Goal: Task Accomplishment & Management: Use online tool/utility

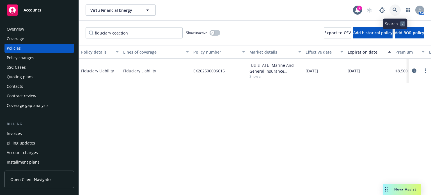
click at [395, 9] on icon at bounding box center [395, 10] width 5 height 5
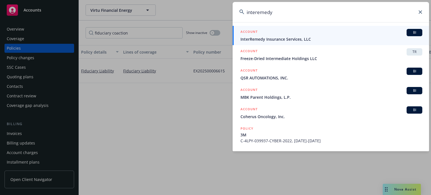
type input "interemedy"
click at [352, 41] on span "InterRemedy Insurance Services, LLC" at bounding box center [332, 39] width 182 height 6
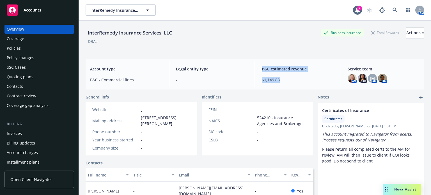
drag, startPoint x: 282, startPoint y: 78, endPoint x: 252, endPoint y: 76, distance: 30.6
click at [252, 76] on div "Account type P&C - Commercial lines Legal entity type - P&C estimated revenue $…" at bounding box center [255, 74] width 339 height 30
click at [273, 82] on span "$1,149.83" at bounding box center [298, 80] width 72 height 6
drag, startPoint x: 281, startPoint y: 81, endPoint x: 258, endPoint y: 66, distance: 27.4
click at [258, 66] on div "P&C estimated revenue $1,149.83" at bounding box center [297, 74] width 81 height 26
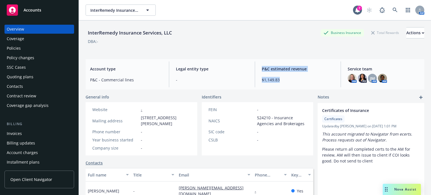
click at [265, 82] on span "$1,149.83" at bounding box center [298, 80] width 72 height 6
click at [31, 10] on span "Accounts" at bounding box center [33, 10] width 18 height 4
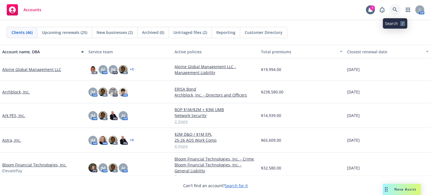
click at [396, 8] on icon at bounding box center [395, 9] width 5 height 5
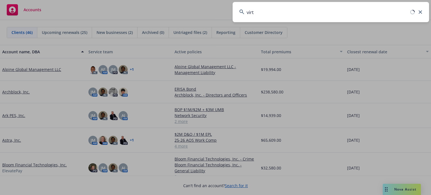
type input "virtu"
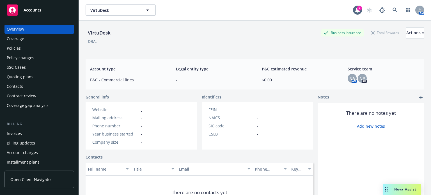
click at [18, 52] on div "Policies" at bounding box center [14, 48] width 14 height 9
click at [393, 8] on icon at bounding box center [395, 10] width 5 height 5
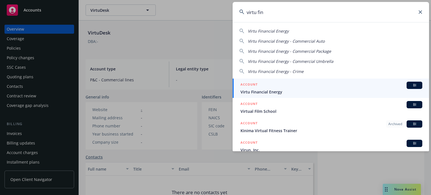
click at [282, 30] on span "Virtu Financial Energy" at bounding box center [268, 30] width 41 height 5
type input "Virtu Financial Energy"
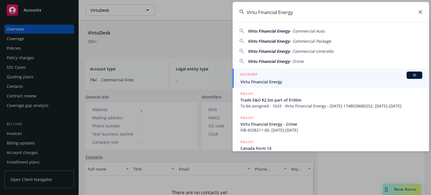
click at [372, 78] on div "ACCOUNT BI" at bounding box center [332, 75] width 182 height 7
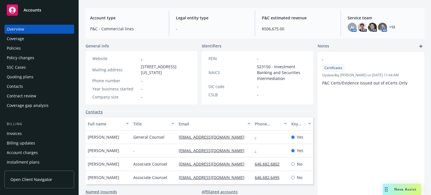
scroll to position [56, 0]
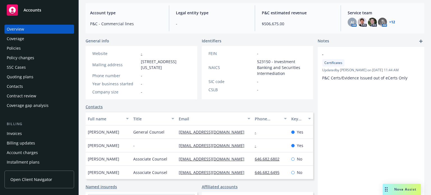
click at [13, 46] on div "Policies" at bounding box center [14, 48] width 14 height 9
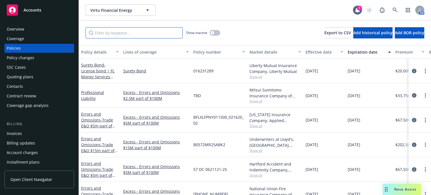
click at [118, 36] on input "Filter by keyword..." at bounding box center [134, 32] width 97 height 11
type input "axis"
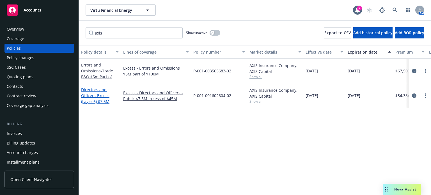
click at [101, 96] on span "- Excess (Layer 6) $7.5M excess of $45M" at bounding box center [96, 101] width 31 height 17
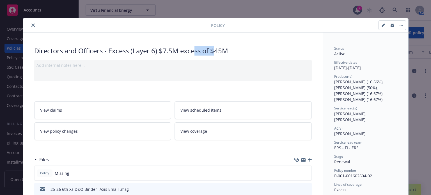
drag, startPoint x: 192, startPoint y: 49, endPoint x: 211, endPoint y: 53, distance: 19.3
click at [211, 53] on div "Directors and Officers - Excess (Layer 6) $7.5M excess of $45M" at bounding box center [173, 51] width 278 height 10
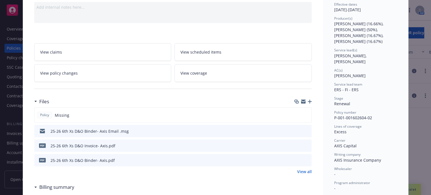
scroll to position [84, 0]
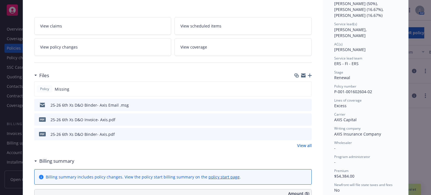
click at [304, 104] on icon "preview file" at bounding box center [306, 105] width 5 height 4
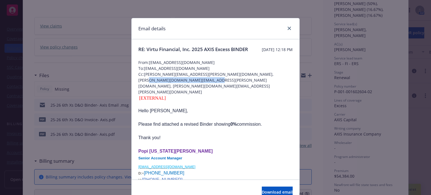
drag, startPoint x: 206, startPoint y: 86, endPoint x: 128, endPoint y: 86, distance: 77.8
click at [128, 86] on div "Email details RE: Virtu Financial, Inc. 2025 AXIS Excess BINDER [DATE] 12:18 PM…" at bounding box center [215, 97] width 431 height 195
click at [289, 29] on icon "close" at bounding box center [289, 28] width 3 height 3
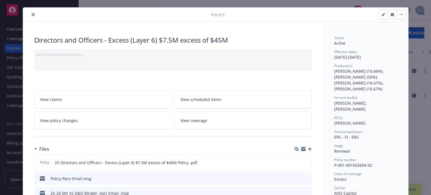
scroll to position [0, 0]
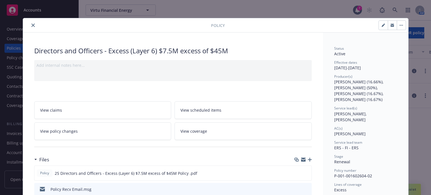
click at [31, 26] on icon "close" at bounding box center [32, 25] width 3 height 3
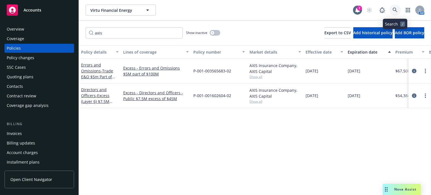
click at [395, 10] on icon at bounding box center [395, 10] width 5 height 5
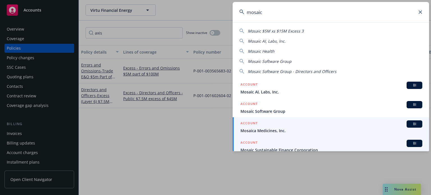
type input "mosaic"
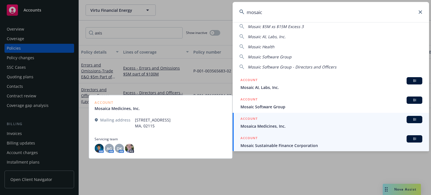
click at [282, 148] on span "Mosaic Sustainable Finance Corporation" at bounding box center [332, 146] width 182 height 6
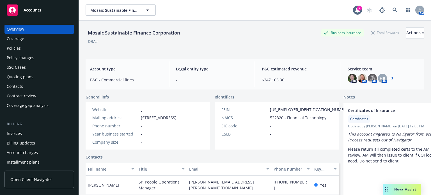
click at [29, 58] on div "Policy changes" at bounding box center [21, 57] width 28 height 9
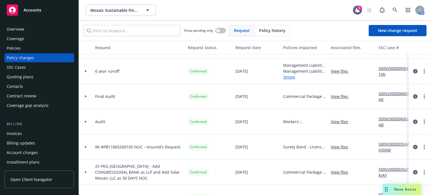
scroll to position [225, 0]
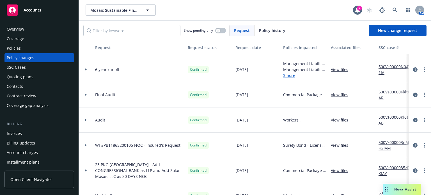
click at [338, 70] on link "View files" at bounding box center [342, 70] width 22 height 6
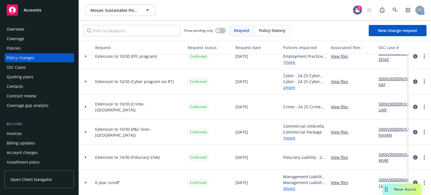
scroll to position [84, 0]
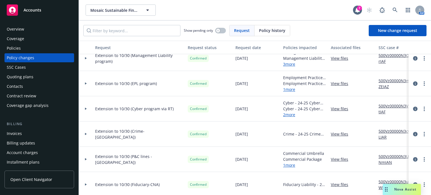
click at [18, 45] on div "Policies" at bounding box center [14, 48] width 14 height 9
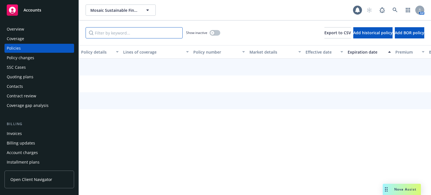
click at [111, 31] on input "Filter by keyword..." at bounding box center [134, 32] width 97 height 11
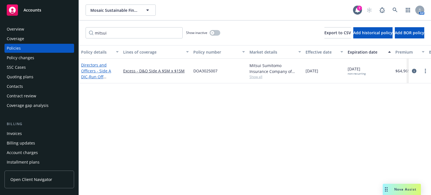
click at [99, 65] on link "Directors and Officers - Side A DIC - Run Off Directors and Officers - Side A D…" at bounding box center [100, 79] width 38 height 35
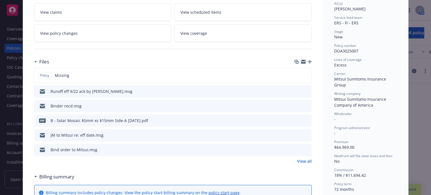
scroll to position [112, 0]
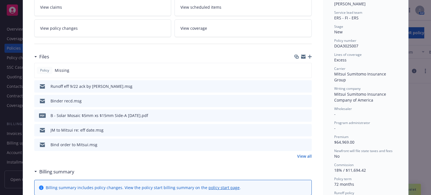
click at [304, 85] on icon "preview file" at bounding box center [306, 86] width 5 height 4
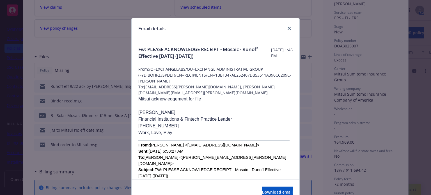
scroll to position [56, 0]
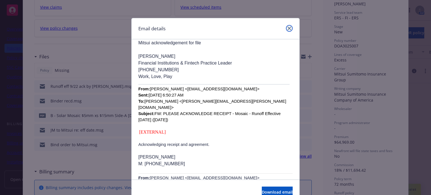
click at [288, 29] on icon "close" at bounding box center [289, 28] width 3 height 3
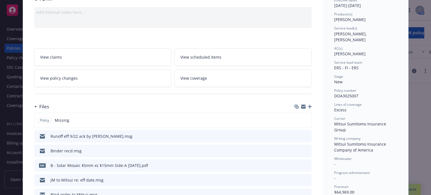
scroll to position [0, 0]
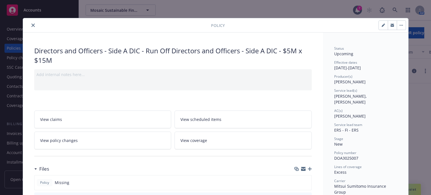
click at [31, 26] on icon "close" at bounding box center [32, 25] width 3 height 3
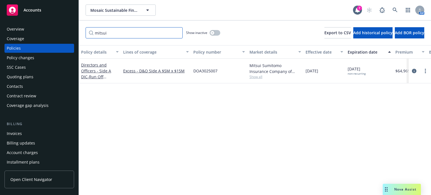
drag, startPoint x: 127, startPoint y: 35, endPoint x: 62, endPoint y: 35, distance: 64.6
click at [62, 35] on div "Accounts Overview Coverage Policies Policy changes SSC Cases Quoting plans Cont…" at bounding box center [215, 97] width 431 height 195
click at [97, 69] on link "Directors and Officers - Side A DIC - Run Off Directors and Officers - Side A D…" at bounding box center [100, 79] width 38 height 35
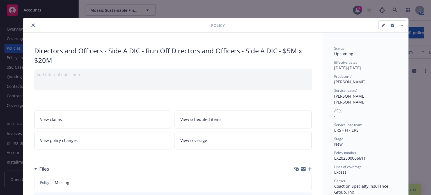
click at [31, 24] on icon "close" at bounding box center [32, 25] width 3 height 3
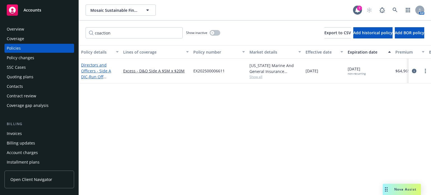
click at [99, 72] on link "Directors and Officers - Side A DIC - Run Off Directors and Officers - Side A D…" at bounding box center [100, 79] width 38 height 35
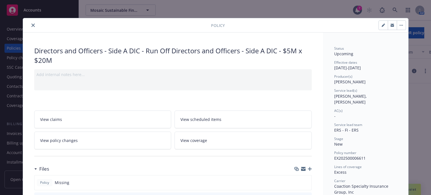
click at [31, 24] on icon "close" at bounding box center [32, 25] width 3 height 3
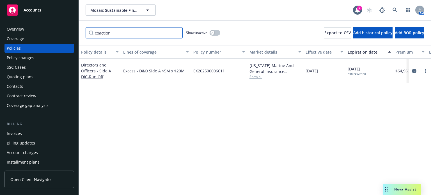
drag, startPoint x: 118, startPoint y: 36, endPoint x: 44, endPoint y: 30, distance: 74.4
click at [44, 30] on div "Accounts Overview Coverage Policies Policy changes SSC Cases Quoting plans Cont…" at bounding box center [215, 97] width 431 height 195
type input "mitsui"
click at [87, 72] on link "Directors and Officers - Side A DIC - Run Off Directors and Officers - Side A D…" at bounding box center [100, 79] width 38 height 35
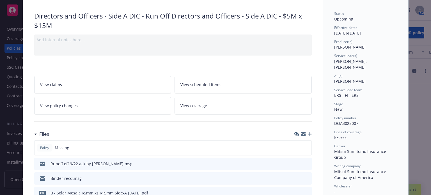
scroll to position [45, 0]
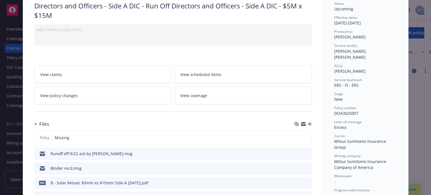
click at [306, 167] on icon "preview file" at bounding box center [306, 168] width 5 height 4
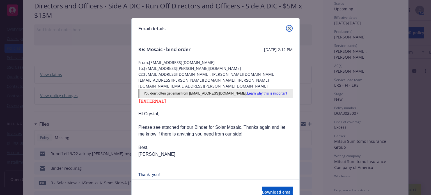
click at [288, 27] on icon "close" at bounding box center [289, 28] width 3 height 3
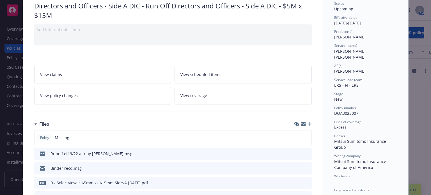
click at [306, 170] on button at bounding box center [307, 168] width 5 height 6
click at [296, 167] on icon "download file" at bounding box center [297, 168] width 4 height 4
click at [295, 167] on icon "download file" at bounding box center [297, 168] width 4 height 4
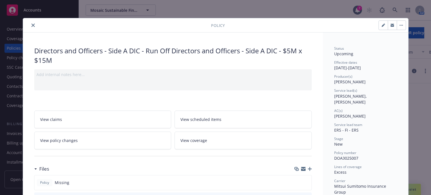
click at [31, 25] on icon "close" at bounding box center [32, 25] width 3 height 3
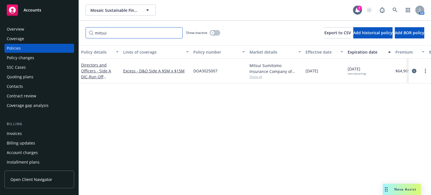
drag, startPoint x: 153, startPoint y: 35, endPoint x: 48, endPoint y: 33, distance: 105.0
click at [48, 33] on div "Accounts Overview Coverage Policies Policy changes SSC Cases Quoting plans Cont…" at bounding box center [215, 97] width 431 height 195
click at [30, 57] on div "Policy changes" at bounding box center [21, 57] width 28 height 9
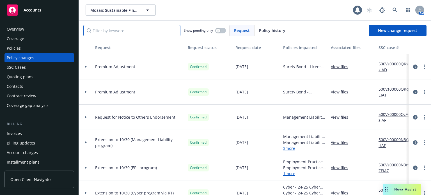
click at [103, 35] on input "Filter by keyword..." at bounding box center [131, 30] width 97 height 11
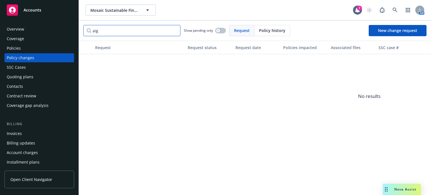
type input "aig"
click at [13, 50] on div "Policies" at bounding box center [14, 48] width 14 height 9
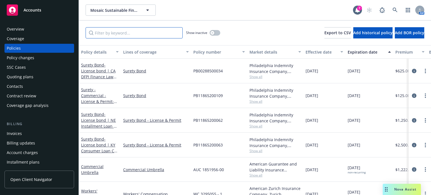
click at [134, 31] on input "Filter by keyword..." at bounding box center [134, 32] width 97 height 11
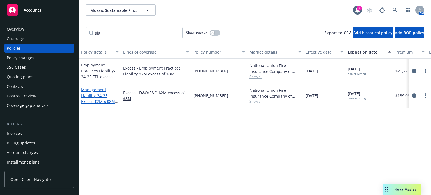
click at [106, 95] on span "- 24-25 Excess $2M x $8M (LAYER 3)" at bounding box center [99, 101] width 37 height 17
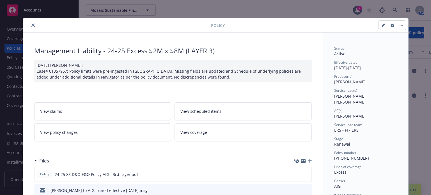
click at [32, 24] on icon "close" at bounding box center [32, 25] width 3 height 3
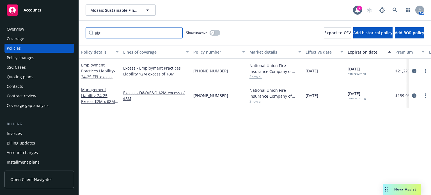
drag, startPoint x: 114, startPoint y: 33, endPoint x: 68, endPoint y: 28, distance: 46.6
click at [68, 28] on div "Accounts Overview Coverage Policies Policy changes SSC Cases Quoting plans Cont…" at bounding box center [215, 97] width 431 height 195
type input "euclid"
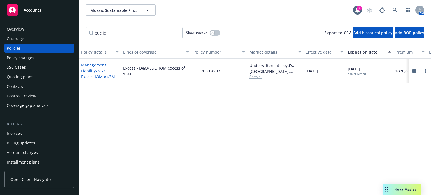
click at [96, 75] on span "- 24-25 Excess $3M x $3M (LAYER 1)" at bounding box center [99, 76] width 37 height 17
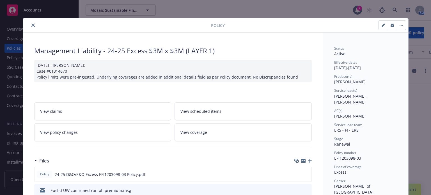
click at [31, 24] on icon "close" at bounding box center [32, 25] width 3 height 3
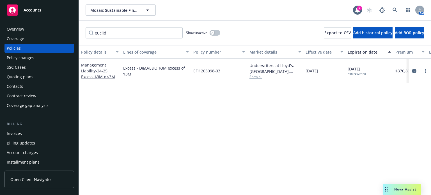
click at [20, 59] on div "Policy changes" at bounding box center [21, 57] width 28 height 9
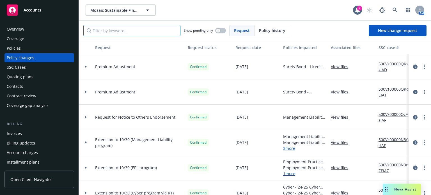
click at [112, 31] on input "Filter by keyword..." at bounding box center [131, 30] width 97 height 11
type input "euclid"
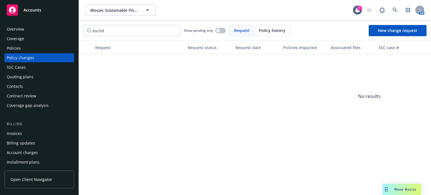
click at [24, 51] on div "Policies" at bounding box center [39, 48] width 65 height 9
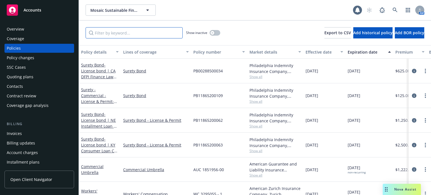
click at [110, 35] on input "Filter by keyword..." at bounding box center [134, 32] width 97 height 11
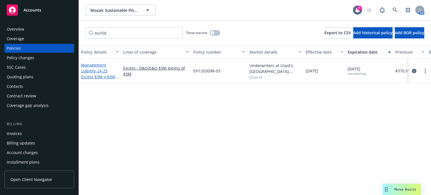
click at [107, 74] on span "- 24-25 Excess $3M x $3M (LAYER 1)" at bounding box center [99, 76] width 37 height 17
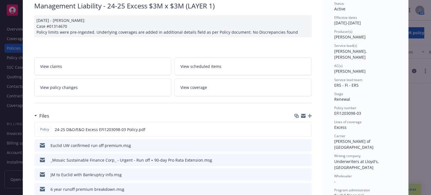
scroll to position [73, 0]
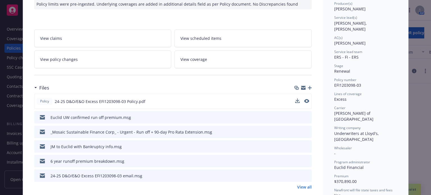
click at [293, 101] on div "Policy 24-25 D&O/E&O Excess EFI1203098-03 Policy.pdf" at bounding box center [173, 101] width 278 height 15
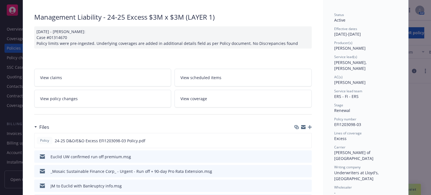
scroll to position [0, 0]
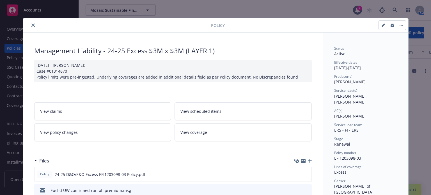
click at [32, 25] on icon "close" at bounding box center [32, 25] width 3 height 3
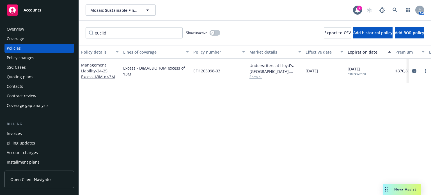
click at [21, 46] on div "Policies" at bounding box center [39, 48] width 65 height 9
click at [103, 35] on input "euclid" at bounding box center [134, 32] width 97 height 11
drag, startPoint x: 109, startPoint y: 34, endPoint x: 57, endPoint y: 23, distance: 53.1
click at [57, 23] on div "Accounts Overview Coverage Policies Policy changes SSC Cases Quoting plans Cont…" at bounding box center [215, 97] width 431 height 195
type input "mitsui"
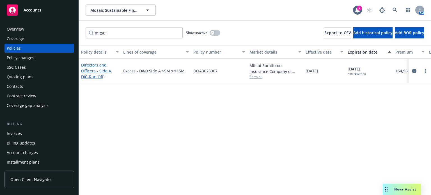
click at [102, 68] on link "Directors and Officers - Side A DIC - Run Off Directors and Officers - Side A D…" at bounding box center [100, 79] width 38 height 35
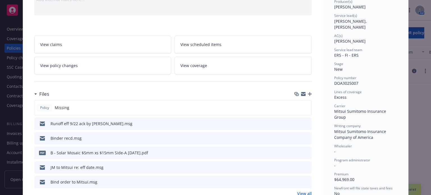
scroll to position [84, 0]
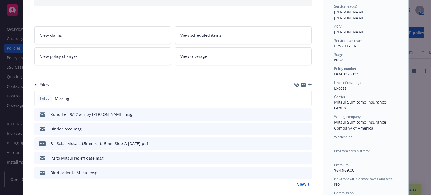
click at [295, 129] on icon "download file" at bounding box center [297, 128] width 4 height 4
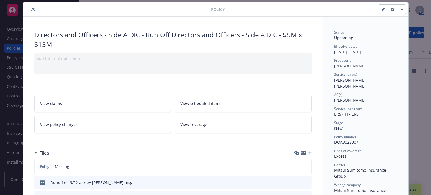
scroll to position [0, 0]
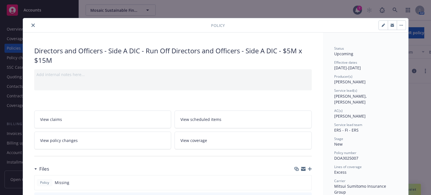
click at [31, 26] on icon "close" at bounding box center [32, 25] width 3 height 3
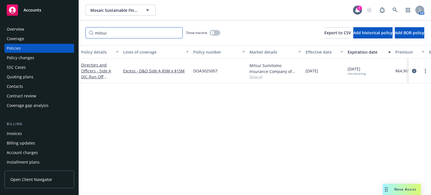
drag, startPoint x: 109, startPoint y: 36, endPoint x: 75, endPoint y: 30, distance: 34.5
click at [75, 30] on div "Accounts Overview Coverage Policies Policy changes SSC Cases Quoting plans Cont…" at bounding box center [215, 97] width 431 height 195
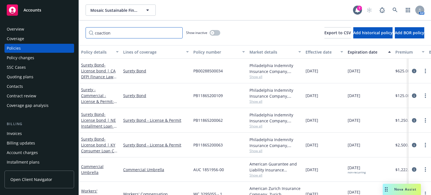
type input "coaction"
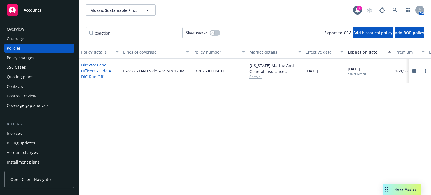
click at [91, 78] on span "- Run Off Directors and Officers - Side A DIC - $5M x $20M" at bounding box center [100, 85] width 38 height 23
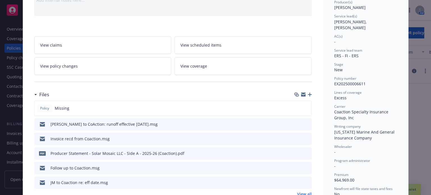
scroll to position [84, 0]
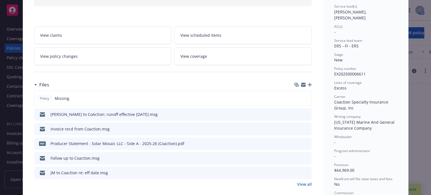
click at [63, 128] on div "Invoice recd from Coaction.msg" at bounding box center [80, 129] width 59 height 6
click at [295, 129] on icon "download file" at bounding box center [297, 128] width 4 height 4
click at [305, 128] on icon "preview file" at bounding box center [306, 129] width 5 height 4
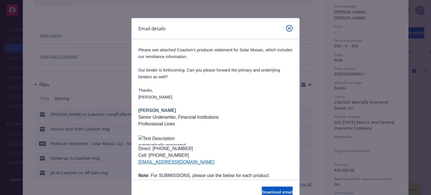
click at [290, 30] on link "close" at bounding box center [289, 28] width 7 height 7
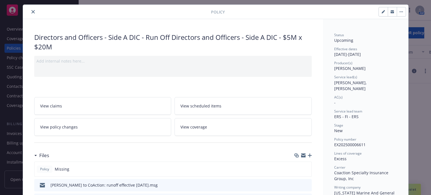
scroll to position [0, 0]
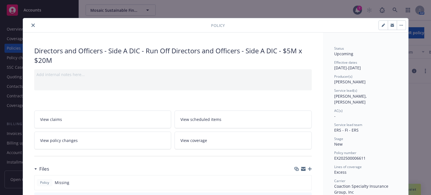
click at [32, 26] on icon "close" at bounding box center [32, 25] width 3 height 3
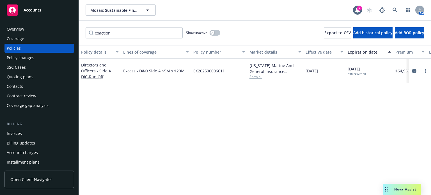
click at [11, 49] on div "Policies" at bounding box center [14, 48] width 14 height 9
click at [16, 57] on div "Policy changes" at bounding box center [21, 57] width 28 height 9
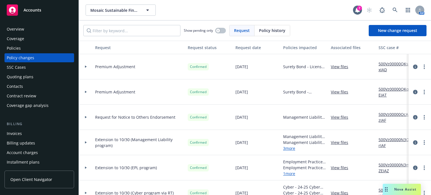
click at [18, 138] on div "Invoices" at bounding box center [14, 133] width 15 height 9
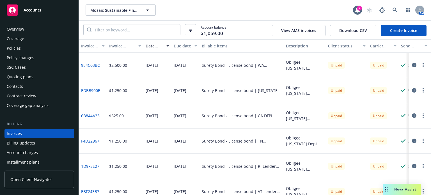
click at [18, 50] on div "Policies" at bounding box center [14, 48] width 14 height 9
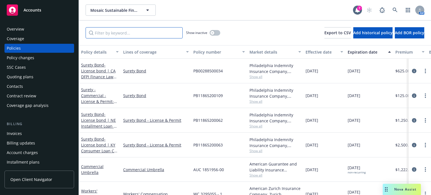
click at [114, 35] on input "Filter by keyword..." at bounding box center [134, 32] width 97 height 11
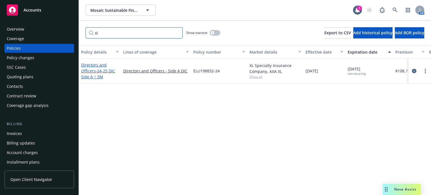
type input "xl"
click at [94, 72] on link "Directors and Officers - 24-25 DIC Side A | 5M" at bounding box center [98, 70] width 34 height 17
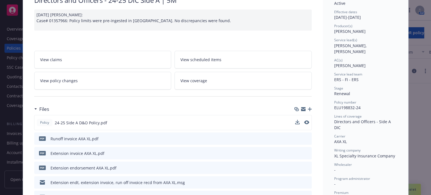
scroll to position [56, 0]
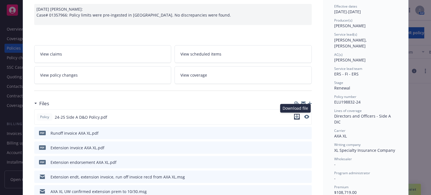
click at [295, 116] on icon "download file" at bounding box center [297, 117] width 4 height 4
click at [296, 134] on button at bounding box center [298, 133] width 4 height 6
click at [295, 131] on icon "download file" at bounding box center [297, 133] width 4 height 4
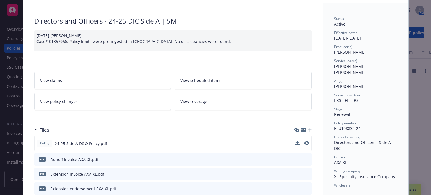
scroll to position [0, 0]
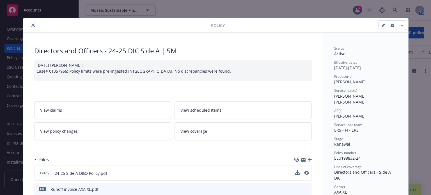
click at [31, 24] on icon "close" at bounding box center [32, 25] width 3 height 3
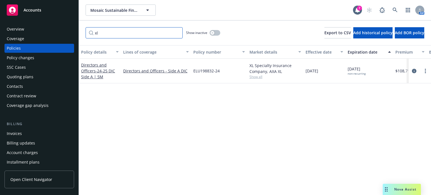
drag, startPoint x: 106, startPoint y: 33, endPoint x: 82, endPoint y: 30, distance: 24.1
click at [82, 30] on div "xl Show inactive Export to CSV Add historical policy Add BOR policy" at bounding box center [255, 32] width 352 height 25
click at [13, 46] on div "Policies" at bounding box center [14, 48] width 14 height 9
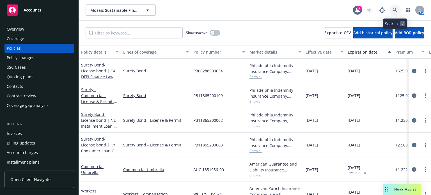
click at [395, 9] on icon at bounding box center [395, 10] width 5 height 5
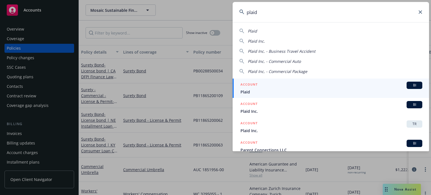
type input "plaid"
click at [312, 84] on div "ACCOUNT BI" at bounding box center [332, 85] width 182 height 7
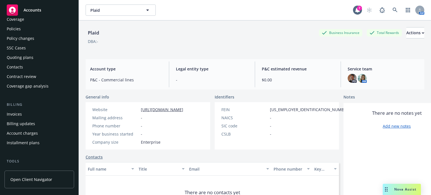
scroll to position [56, 0]
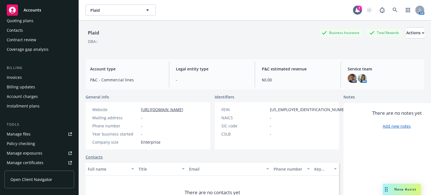
click at [25, 42] on div "Contract review" at bounding box center [21, 39] width 29 height 9
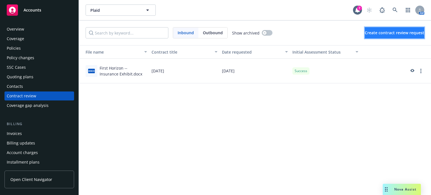
click at [385, 32] on span "Create contract review request" at bounding box center [395, 32] width 60 height 5
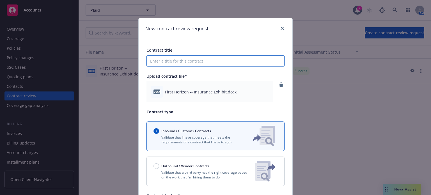
click at [193, 60] on input "Contract title" at bounding box center [216, 60] width 138 height 11
click at [196, 59] on input "First Horizon" at bounding box center [216, 60] width 138 height 11
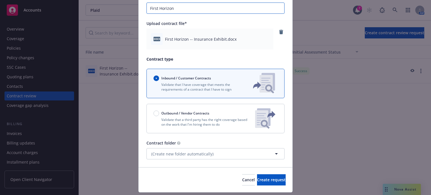
scroll to position [56, 0]
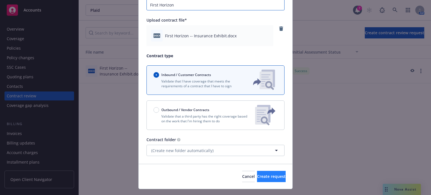
type input "First Horizon"
click at [257, 177] on span "Create request" at bounding box center [271, 176] width 29 height 5
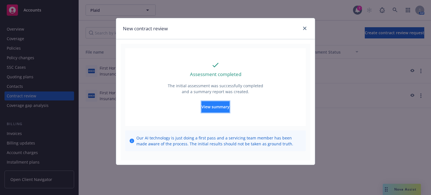
click at [205, 105] on span "View summary" at bounding box center [216, 106] width 28 height 5
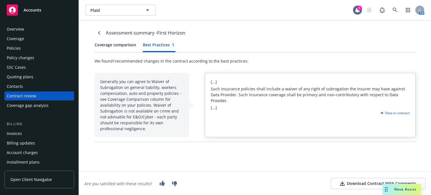
click at [151, 44] on div "Best Practices 1" at bounding box center [159, 45] width 33 height 6
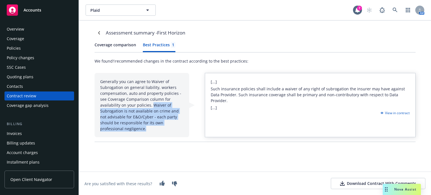
drag, startPoint x: 152, startPoint y: 104, endPoint x: 149, endPoint y: 130, distance: 25.7
click at [149, 130] on div "Generally you can agree to Waiver of Subrogation on general liability, workers …" at bounding box center [142, 105] width 95 height 64
copy div "Waiver of Subrogation is not available on crime and not advisable for E&O/Cyber…"
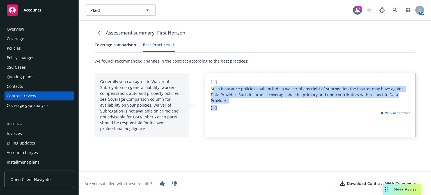
drag, startPoint x: 212, startPoint y: 88, endPoint x: 383, endPoint y: 99, distance: 171.4
click at [383, 99] on div "[...] Such insurance policies shall include a waiver of any right of subrogatio…" at bounding box center [310, 105] width 211 height 64
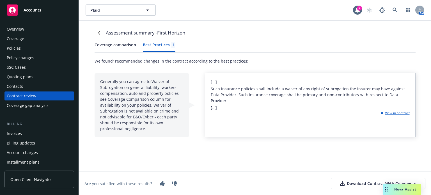
click at [390, 111] on div "View in contract" at bounding box center [394, 113] width 31 height 5
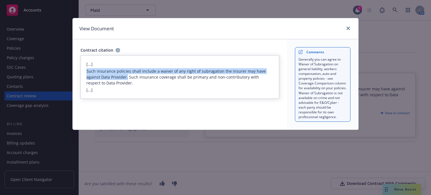
drag, startPoint x: 86, startPoint y: 71, endPoint x: 113, endPoint y: 78, distance: 27.4
click at [113, 78] on p "Such insurance policies shall include a waiver of any right of subrogation the …" at bounding box center [179, 77] width 187 height 18
copy p "Such insurance policies shall include a waiver of any right of subrogation the …"
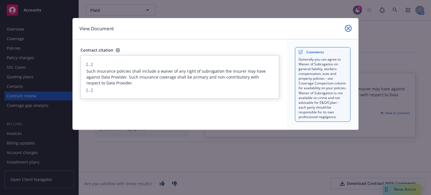
click at [349, 28] on icon "close" at bounding box center [348, 28] width 3 height 3
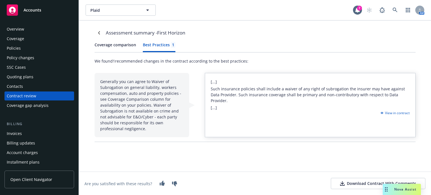
click at [15, 47] on div "Policies" at bounding box center [14, 48] width 14 height 9
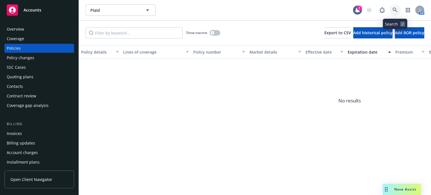
click at [396, 10] on icon at bounding box center [395, 10] width 5 height 5
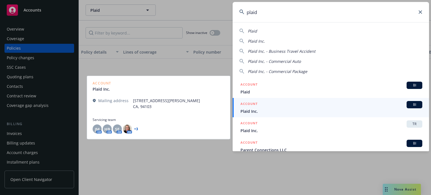
scroll to position [28, 0]
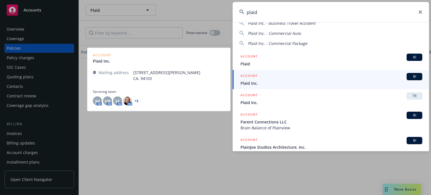
type input "plaid"
click at [263, 81] on span "Plaid Inc." at bounding box center [332, 83] width 182 height 6
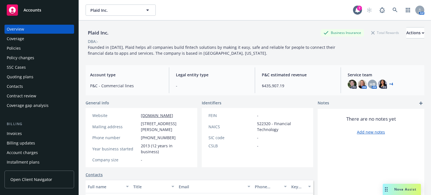
click at [11, 95] on div "Contract review" at bounding box center [21, 96] width 29 height 9
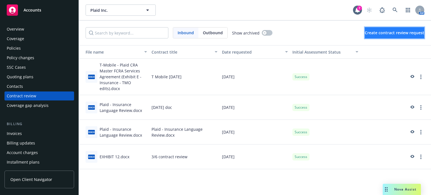
click at [387, 33] on span "Create contract review request" at bounding box center [395, 32] width 60 height 5
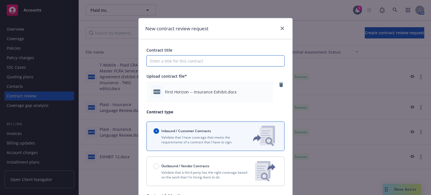
click at [188, 59] on input "Contract title" at bounding box center [216, 60] width 138 height 11
type input "First Horizon"
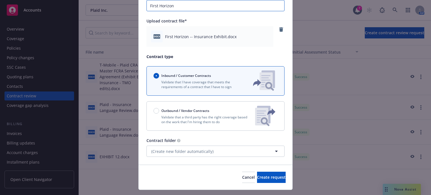
scroll to position [68, 0]
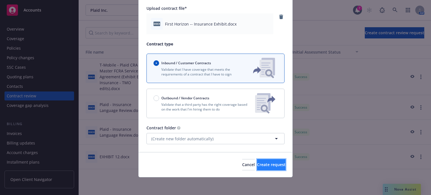
click at [257, 164] on span "Create request" at bounding box center [271, 164] width 29 height 5
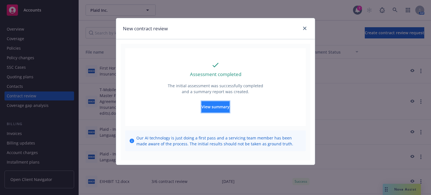
click at [222, 110] on button "View summary" at bounding box center [216, 106] width 28 height 11
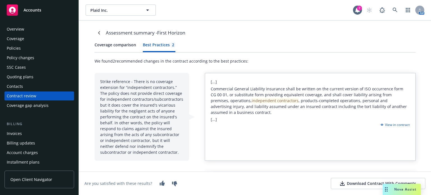
click at [151, 44] on div "Best Practices 2" at bounding box center [159, 45] width 33 height 6
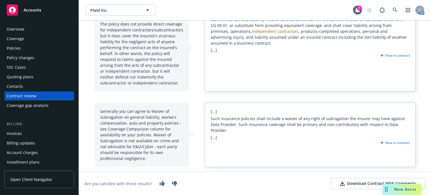
scroll to position [41, 0]
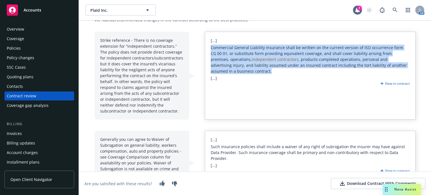
drag, startPoint x: 207, startPoint y: 47, endPoint x: 397, endPoint y: 70, distance: 191.8
click at [397, 70] on div "[...] Commercial General Liability insurance shall be written on the current ve…" at bounding box center [310, 76] width 211 height 88
copy span "Commercial General Liability insurance shall be written on the current version …"
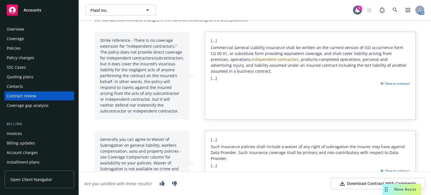
click at [104, 56] on div "Strike reference - There is no coverage extension for “independent contractors.…" at bounding box center [142, 76] width 95 height 88
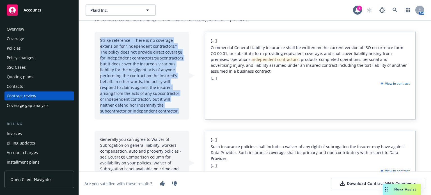
drag, startPoint x: 97, startPoint y: 39, endPoint x: 161, endPoint y: 111, distance: 96.8
click at [161, 111] on div "Strike reference - There is no coverage extension for “independent contractors.…" at bounding box center [142, 76] width 95 height 88
copy div "Strike reference - There is no coverage extension for “independent contractors.…"
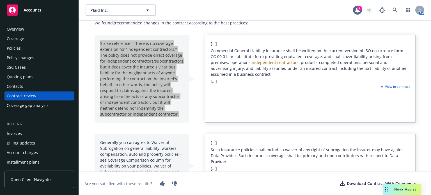
scroll to position [0, 0]
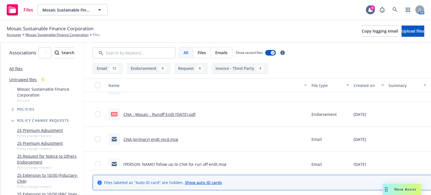
scroll to position [449, 0]
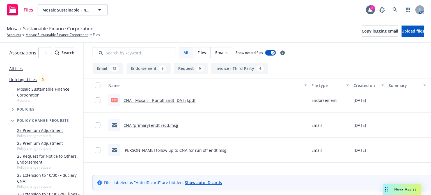
click at [172, 96] on div "pdf CNA - Mosaic - Runoff Endt [DATE].pdf" at bounding box center [151, 100] width 87 height 12
click at [173, 101] on link "CNA - Mosaic - Runoff Endt 6.4.25.pdf" at bounding box center [160, 100] width 72 height 5
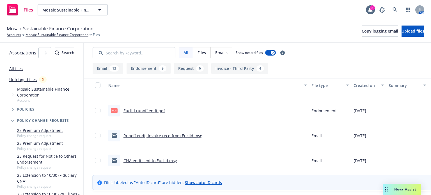
scroll to position [337, 0]
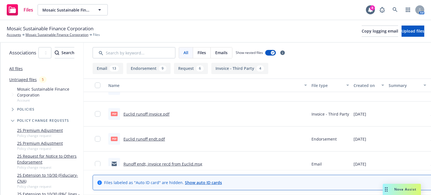
click at [165, 138] on link "Euclid runoff endt.pdf" at bounding box center [145, 138] width 42 height 5
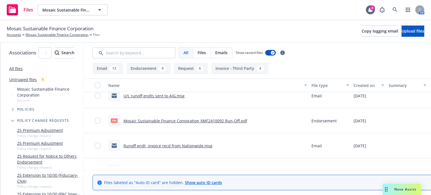
scroll to position [240, 0]
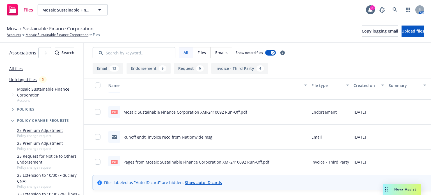
click at [176, 137] on link "Runoff endt, invoice recd from Nationwide.msg" at bounding box center [168, 137] width 89 height 5
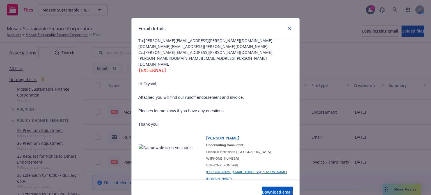
scroll to position [28, 0]
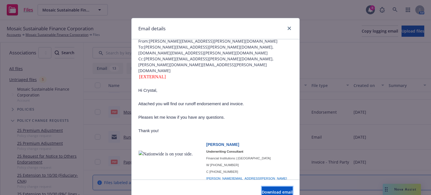
click at [261, 186] on div "Download email" at bounding box center [216, 192] width 168 height 25
click at [262, 192] on span "Download email" at bounding box center [277, 192] width 31 height 5
click at [288, 28] on icon "close" at bounding box center [289, 28] width 3 height 3
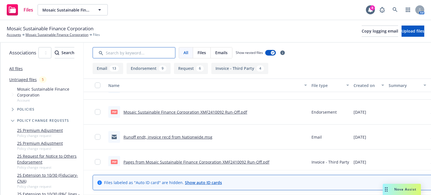
click at [140, 54] on input "Search by keyword..." at bounding box center [134, 52] width 83 height 11
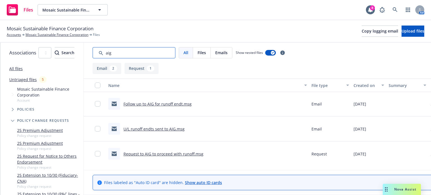
scroll to position [0, 0]
click at [181, 102] on link "Follow up to AIG for runoff endt.msg" at bounding box center [158, 104] width 68 height 5
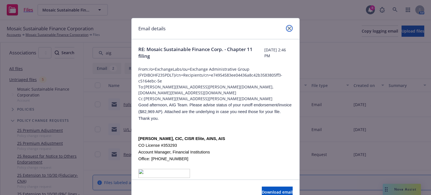
click at [286, 26] on link "close" at bounding box center [289, 28] width 7 height 7
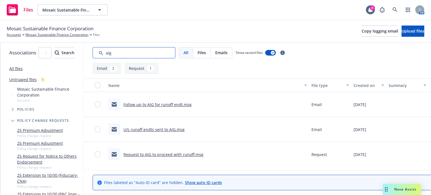
drag, startPoint x: 136, startPoint y: 56, endPoint x: 120, endPoint y: 51, distance: 17.0
click at [120, 51] on input "Search by keyword..." at bounding box center [134, 52] width 83 height 11
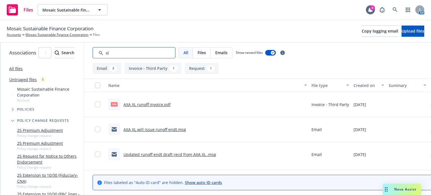
scroll to position [50, 0]
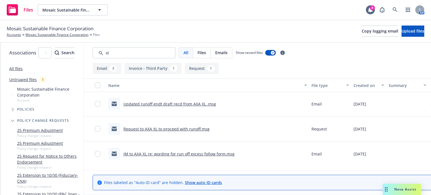
click at [181, 101] on div "Updated runoff endt draft recd from AXA XL .msg" at bounding box center [162, 104] width 108 height 12
click at [181, 103] on link "Updated runoff endt draft recd from AXA XL .msg" at bounding box center [170, 103] width 93 height 5
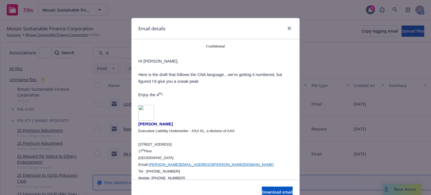
scroll to position [84, 0]
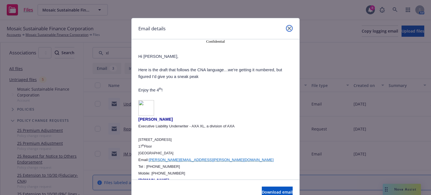
click at [288, 29] on icon "close" at bounding box center [289, 28] width 3 height 3
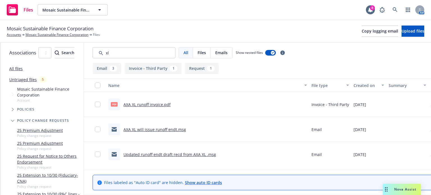
scroll to position [0, 0]
drag, startPoint x: 137, startPoint y: 53, endPoint x: 101, endPoint y: 49, distance: 36.2
click at [101, 49] on div "Associations All years 2027 2026 2025 2024 2023 2022 2021 2020 2019 2018 2017 2…" at bounding box center [215, 119] width 431 height 152
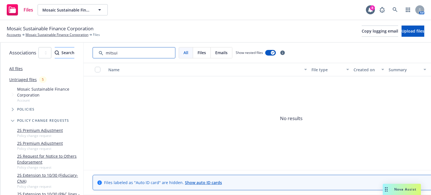
drag, startPoint x: 157, startPoint y: 56, endPoint x: 88, endPoint y: 51, distance: 69.0
click at [88, 51] on div "Associations All years 2027 2026 2025 2024 2023 2022 2021 2020 2019 2018 2017 2…" at bounding box center [215, 119] width 431 height 152
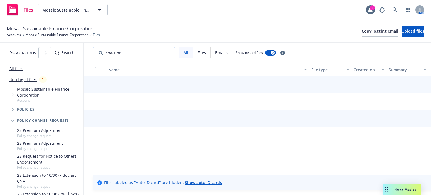
type input "coaction"
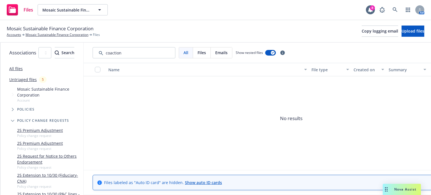
drag, startPoint x: 146, startPoint y: 55, endPoint x: 125, endPoint y: 51, distance: 21.1
click at [125, 51] on input "Search by keyword..." at bounding box center [134, 52] width 83 height 11
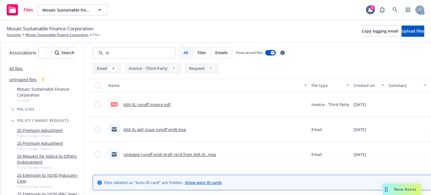
type input "xl"
